Goal: Transaction & Acquisition: Purchase product/service

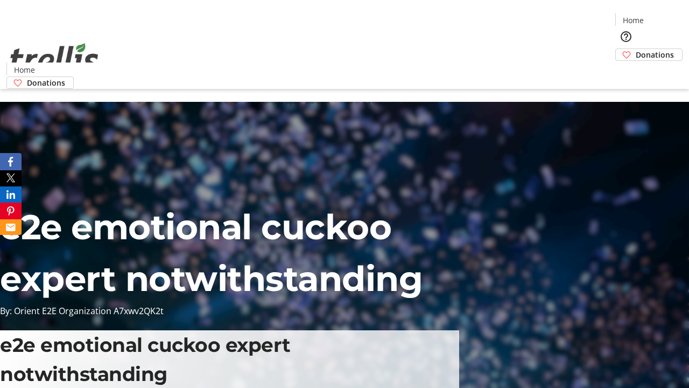
click at [636, 49] on span "Donations" at bounding box center [655, 54] width 38 height 11
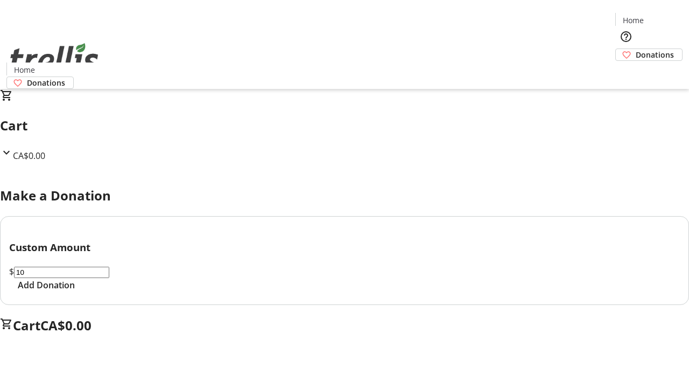
select select "CA"
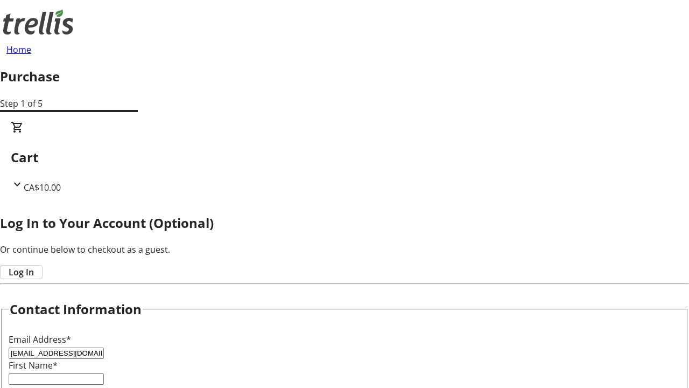
type input "[EMAIL_ADDRESS][DOMAIN_NAME]"
type input "April"
type input "[PERSON_NAME]"
type input "[STREET_ADDRESS][PERSON_NAME]"
type input "Kelowna"
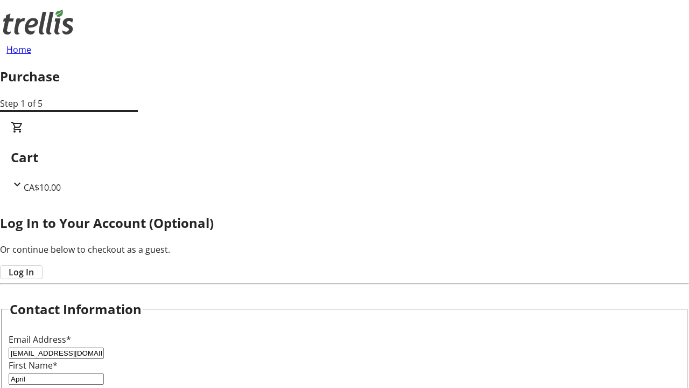
select select "BC"
type input "Kelowna"
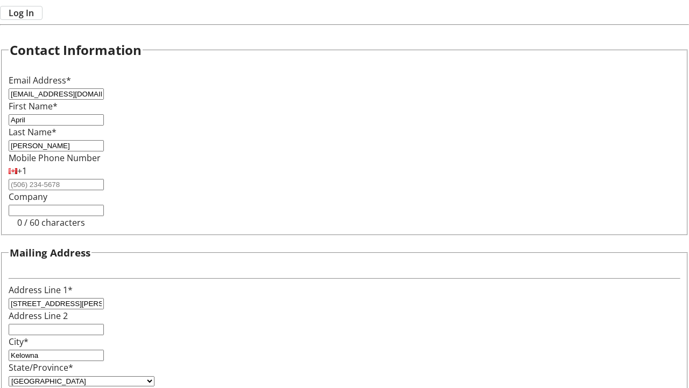
type input "V1Y 0C2"
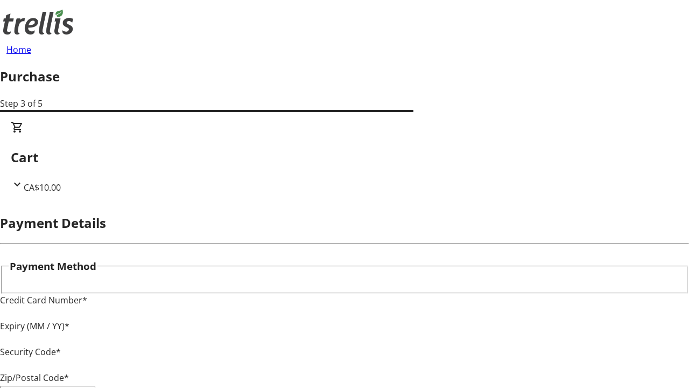
type input "V1Y 0C2"
